Goal: Navigation & Orientation: Find specific page/section

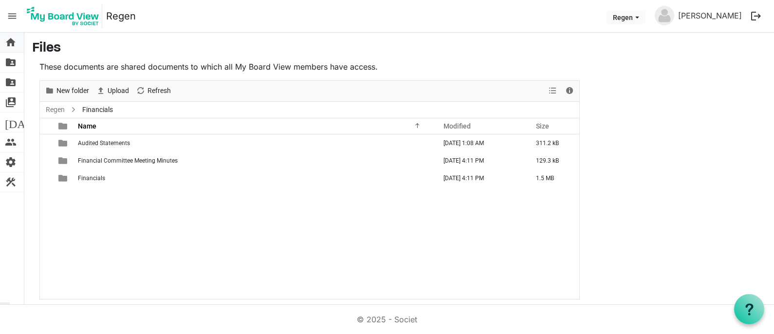
click at [13, 41] on span "home" at bounding box center [11, 42] width 12 height 19
